Goal: Task Accomplishment & Management: Manage account settings

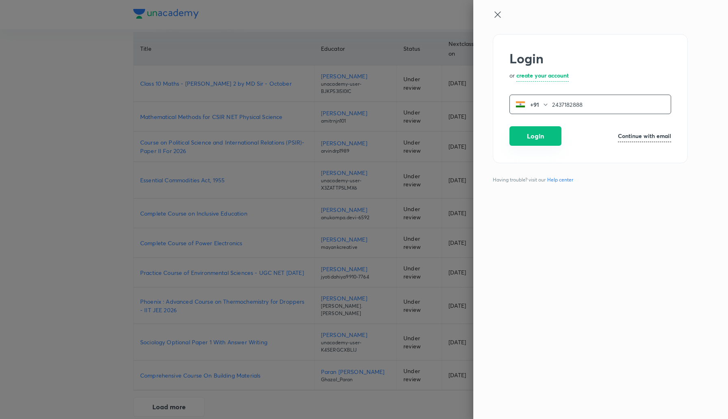
type input "2437182888"
click at [529, 136] on button "Login" at bounding box center [535, 135] width 52 height 19
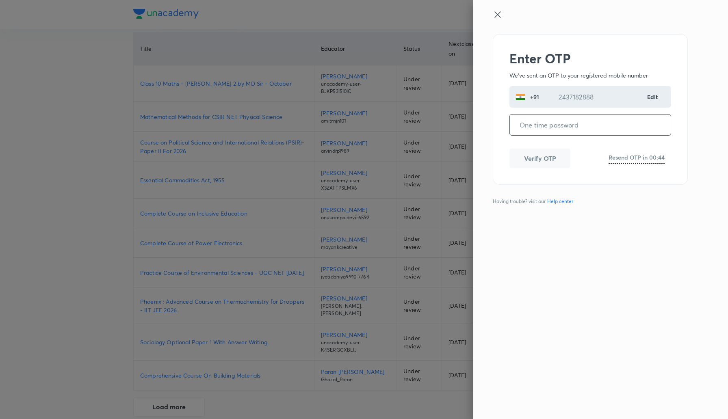
paste input "855561"
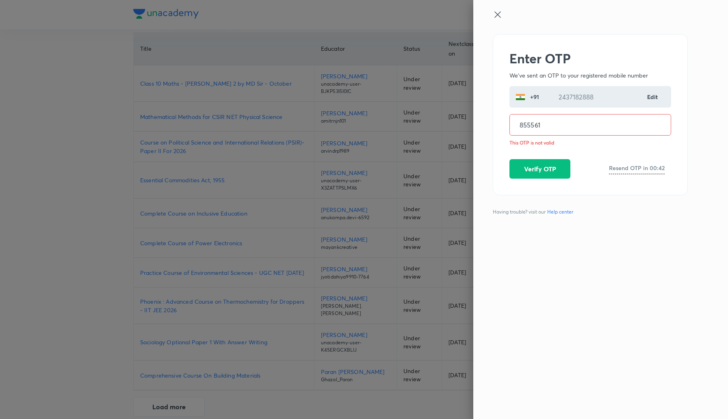
drag, startPoint x: 551, startPoint y: 126, endPoint x: 503, endPoint y: 126, distance: 47.5
click at [503, 126] on div "Enter OTP We've sent an OTP to your registered mobile number [PHONE_NUMBER] Edi…" at bounding box center [589, 114] width 195 height 161
type input "855561"
click at [658, 97] on div "[PHONE_NUMBER] Edit ​" at bounding box center [590, 97] width 162 height 22
click at [650, 95] on h6 "Edit" at bounding box center [652, 97] width 11 height 9
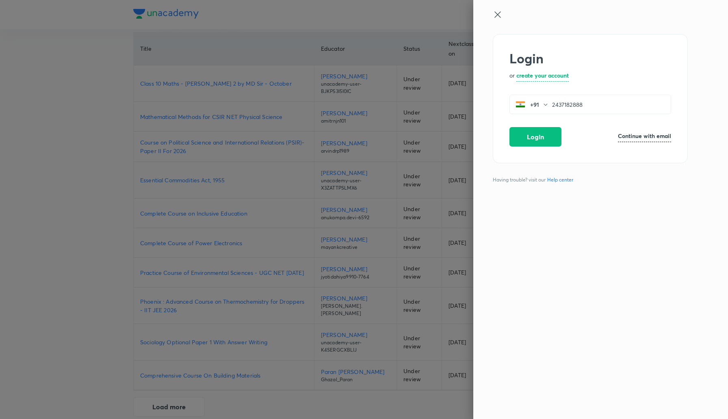
click at [640, 133] on h6 "Continue with email" at bounding box center [644, 136] width 53 height 9
type input "[EMAIL_ADDRESS][PERSON_NAME][DOMAIN_NAME]"
click at [532, 143] on button "Login" at bounding box center [535, 137] width 52 height 19
